Goal: Transaction & Acquisition: Download file/media

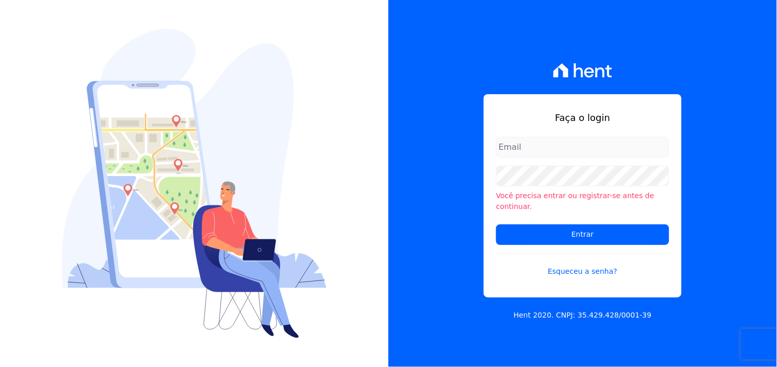
type input "[EMAIL_ADDRESS][DOMAIN_NAME]"
drag, startPoint x: 363, startPoint y: 1, endPoint x: 325, endPoint y: 88, distance: 95.3
click at [326, 87] on div at bounding box center [194, 183] width 388 height 367
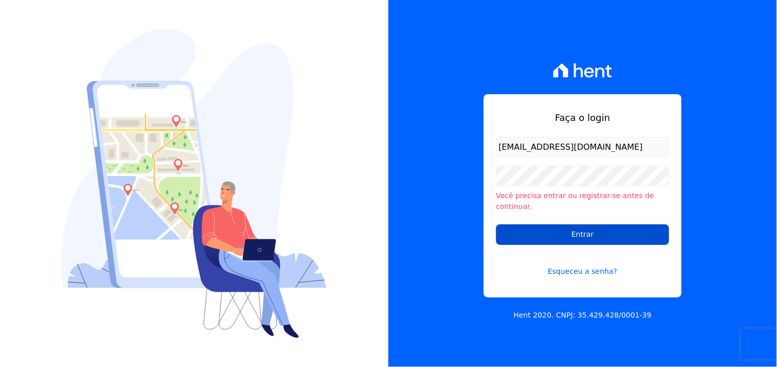
click at [569, 228] on input "Entrar" at bounding box center [582, 235] width 173 height 21
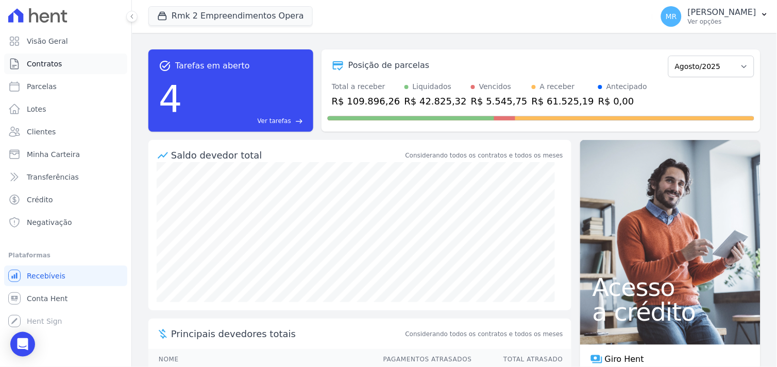
click at [59, 67] on link "Contratos" at bounding box center [65, 64] width 123 height 21
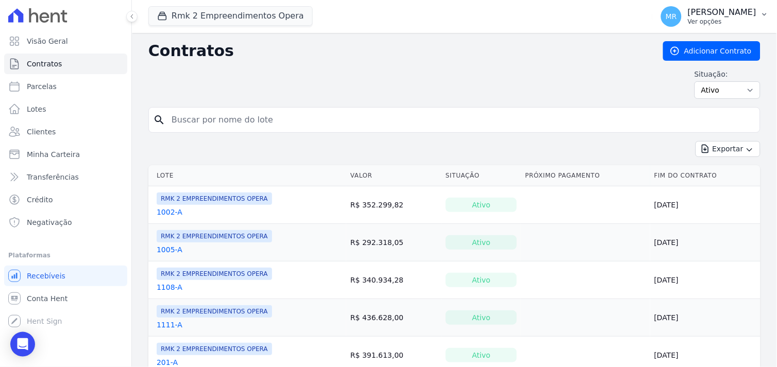
click at [718, 16] on p "[PERSON_NAME]" at bounding box center [722, 12] width 69 height 10
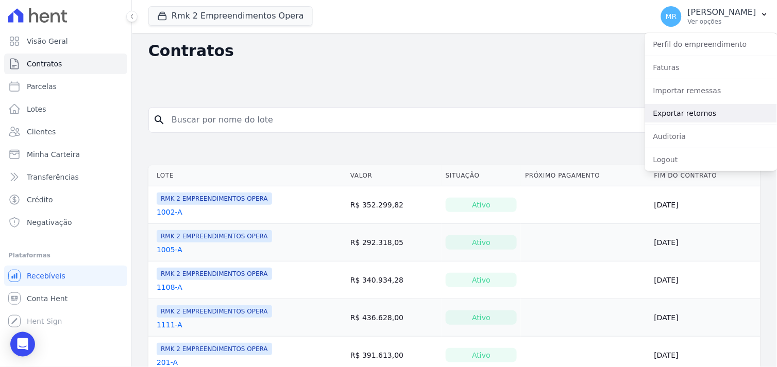
click at [672, 112] on link "Exportar retornos" at bounding box center [711, 113] width 132 height 19
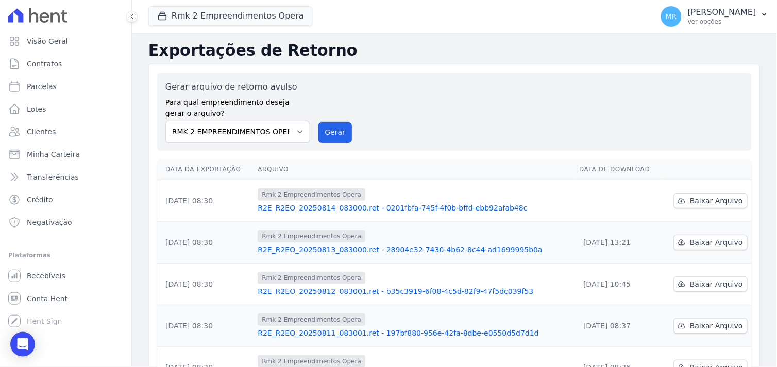
drag, startPoint x: 338, startPoint y: 130, endPoint x: 438, endPoint y: 93, distance: 106.8
click at [338, 130] on button "Gerar" at bounding box center [335, 132] width 34 height 21
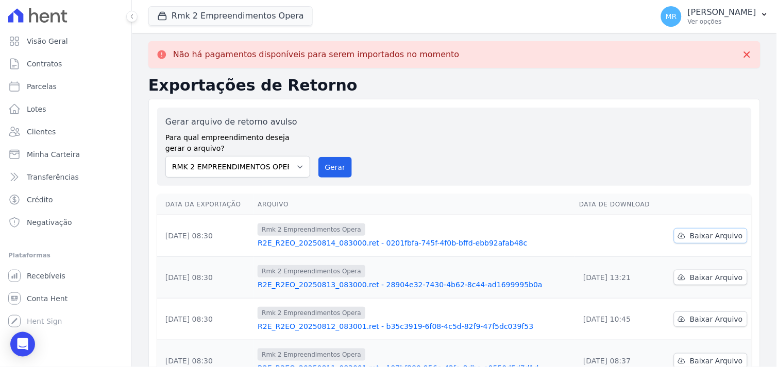
click at [710, 235] on span "Baixar Arquivo" at bounding box center [716, 236] width 53 height 10
click at [210, 14] on button "Rmk 2 Empreendimentos Opera" at bounding box center [230, 16] width 164 height 20
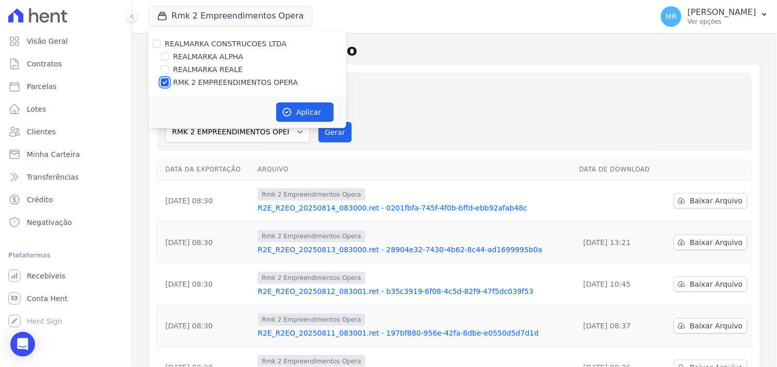
click at [166, 82] on input "RMK 2 EMPREENDIMENTOS OPERA" at bounding box center [165, 82] width 8 height 8
checkbox input "false"
click at [168, 71] on input "REALMARKA REALE" at bounding box center [165, 69] width 8 height 8
checkbox input "true"
click at [296, 109] on button "Aplicar" at bounding box center [305, 113] width 58 height 20
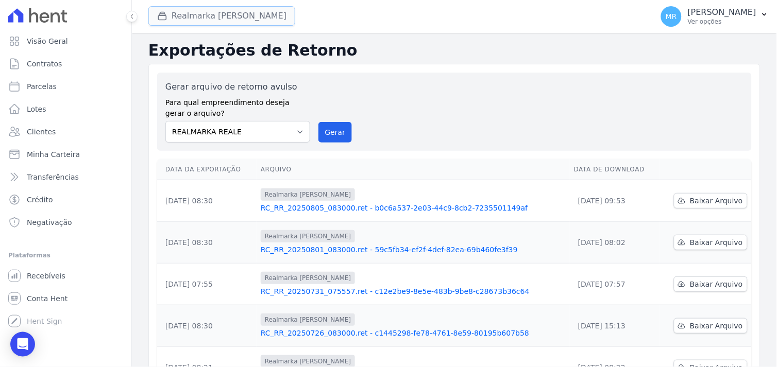
click at [198, 15] on button "Realmarka Reale" at bounding box center [221, 16] width 147 height 20
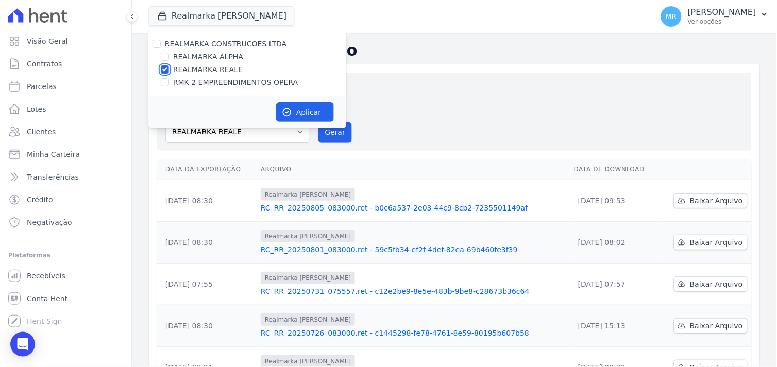
click at [165, 70] on input "REALMARKA REALE" at bounding box center [165, 69] width 8 height 8
checkbox input "false"
click at [164, 58] on input "REALMARKA ALPHA" at bounding box center [165, 57] width 8 height 8
checkbox input "true"
click at [308, 112] on button "Aplicar" at bounding box center [305, 113] width 58 height 20
